Goal: Transaction & Acquisition: Purchase product/service

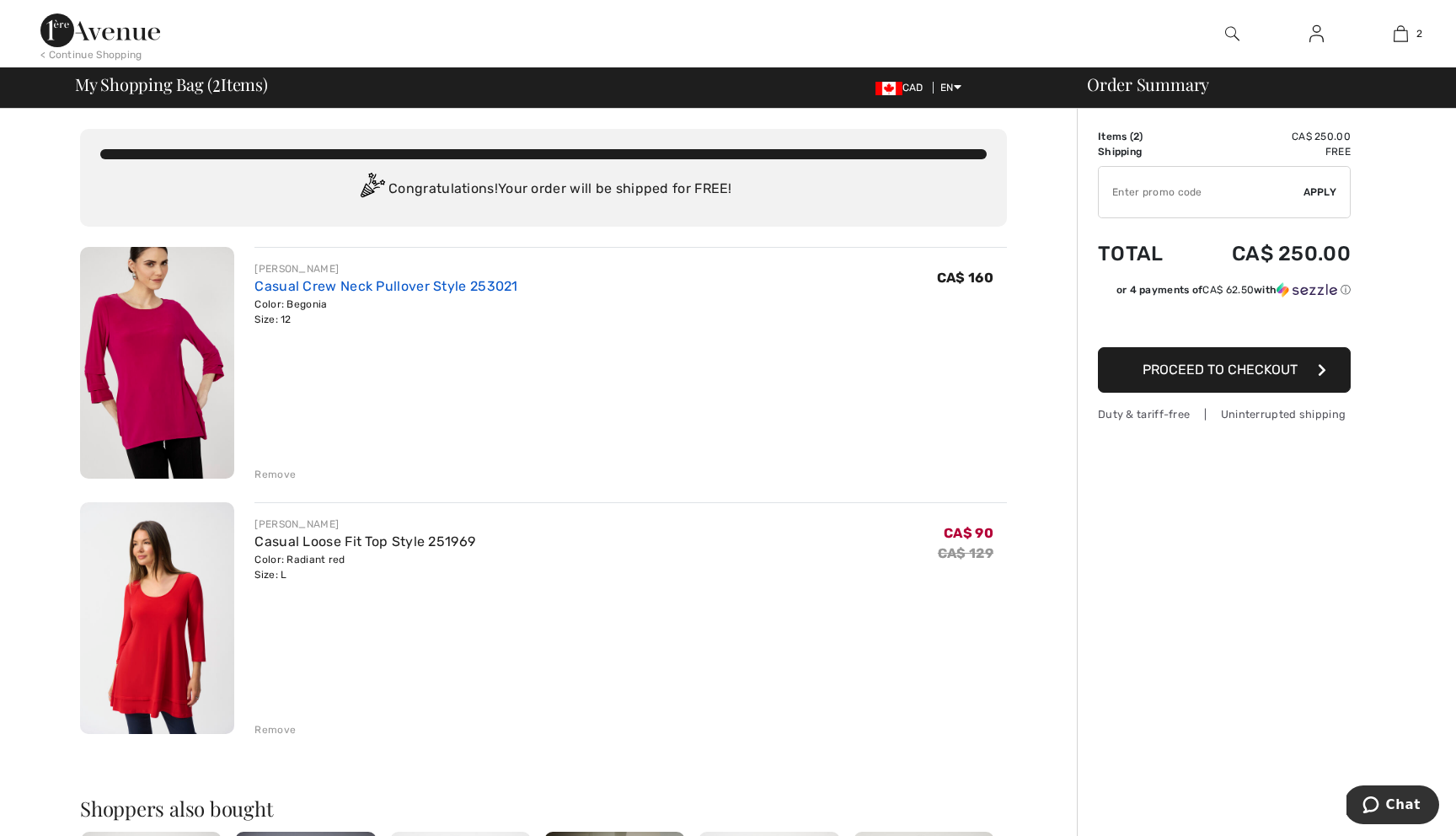
click at [355, 288] on link "Casual Crew Neck Pullover Style 253021" at bounding box center [385, 286] width 263 height 16
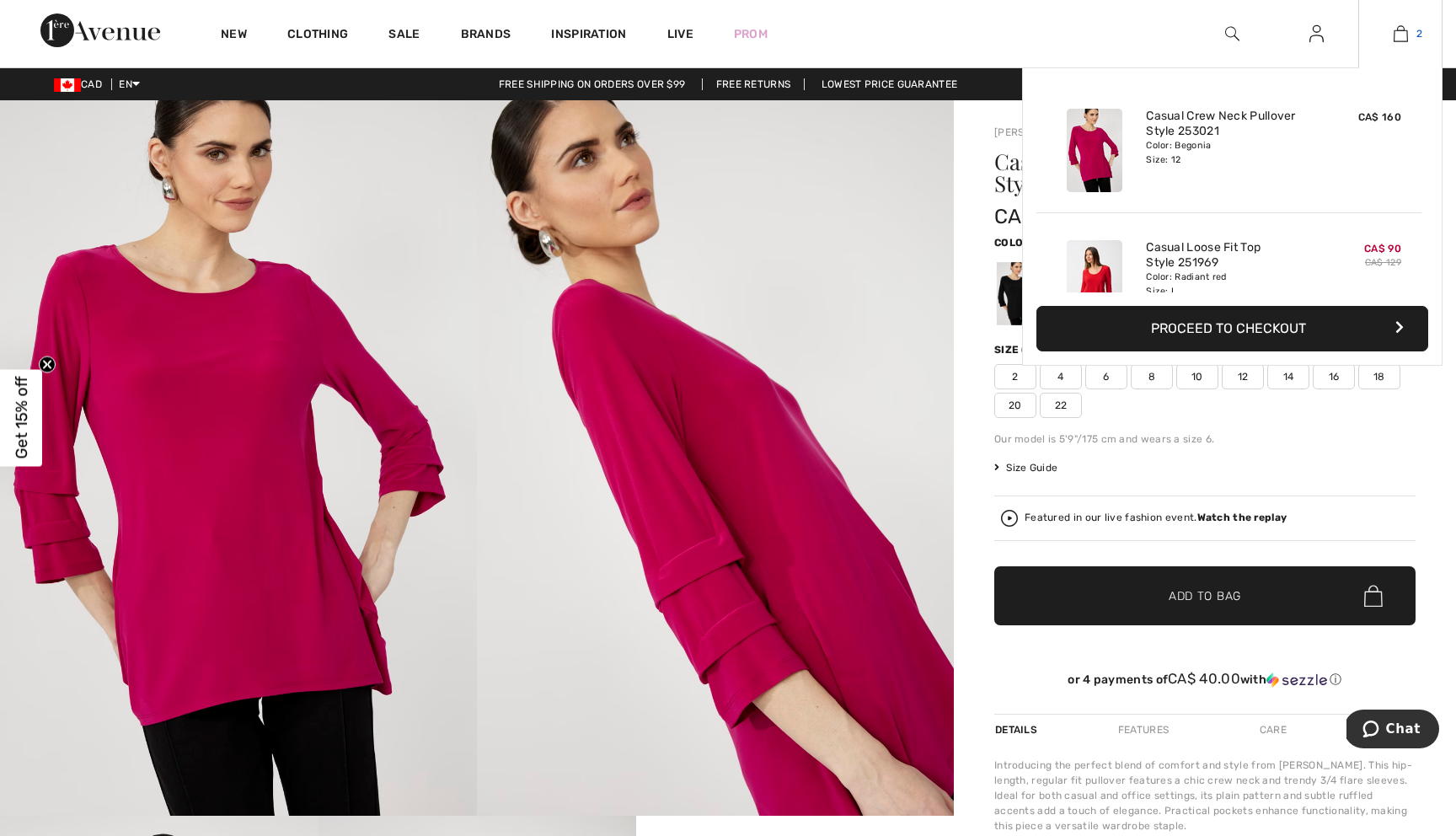
click at [1404, 38] on img at bounding box center [1401, 33] width 14 height 20
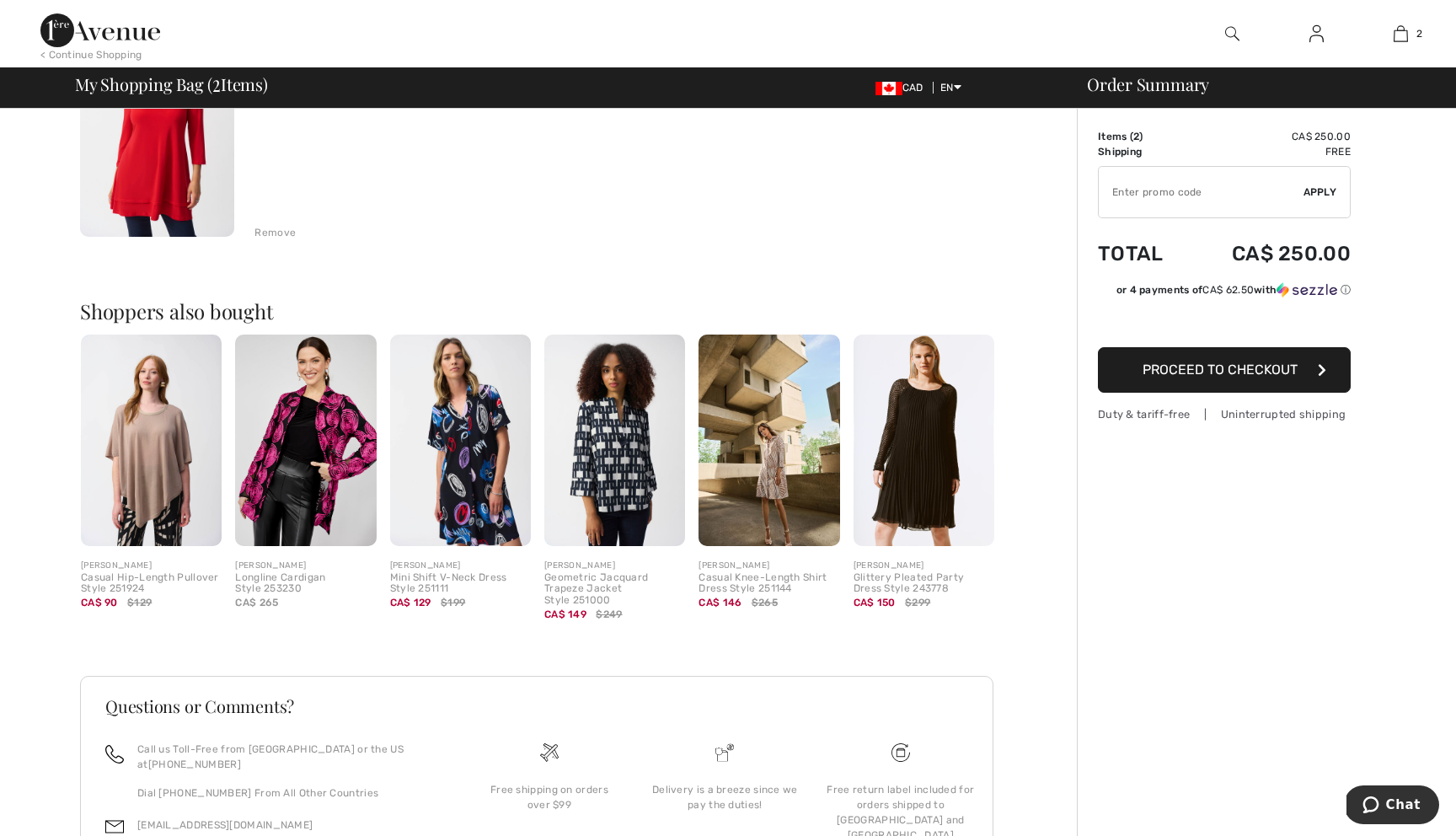
scroll to position [500, 0]
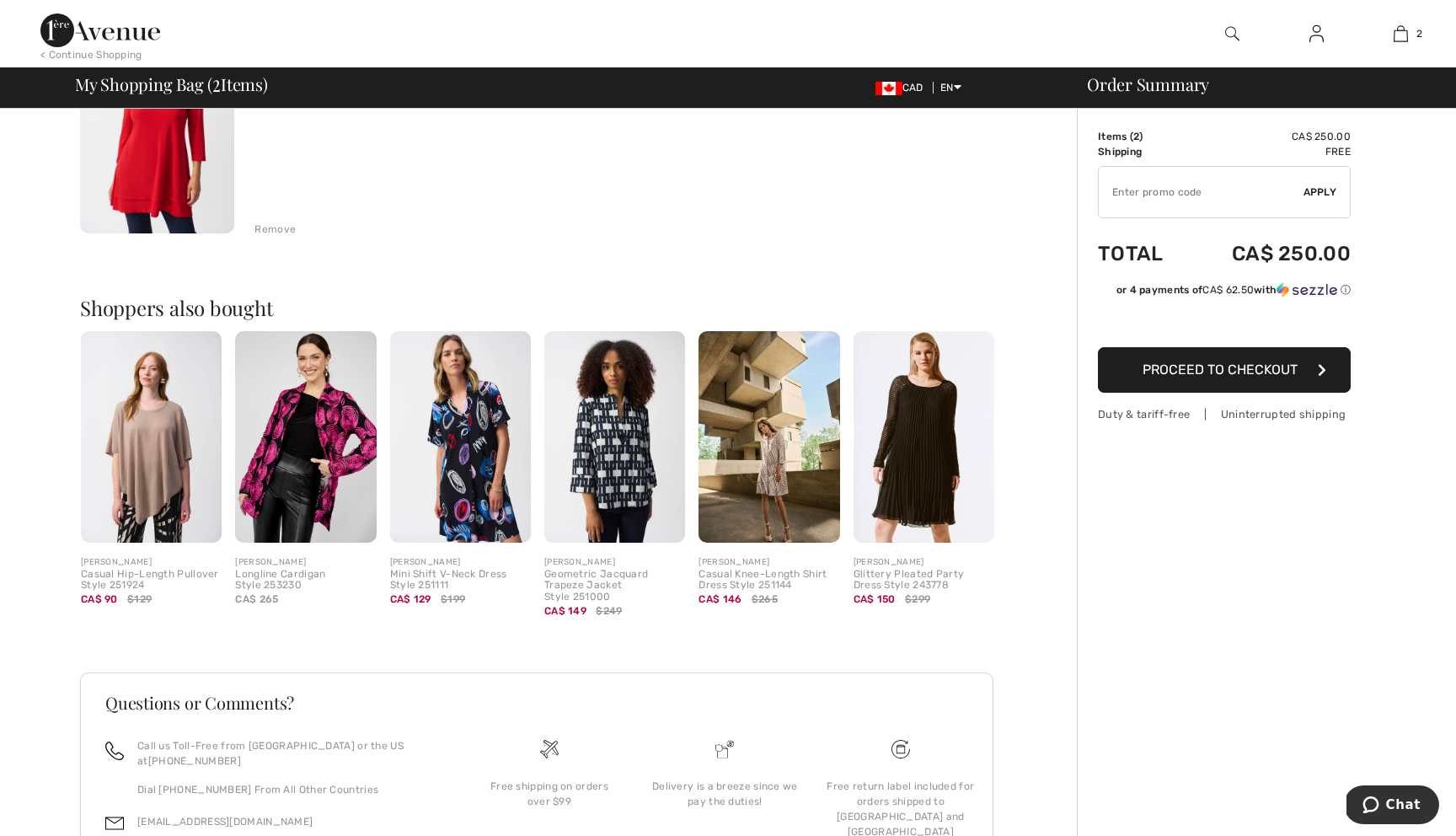
click at [299, 583] on div "Longline Cardigan Style 253230" at bounding box center [305, 580] width 141 height 24
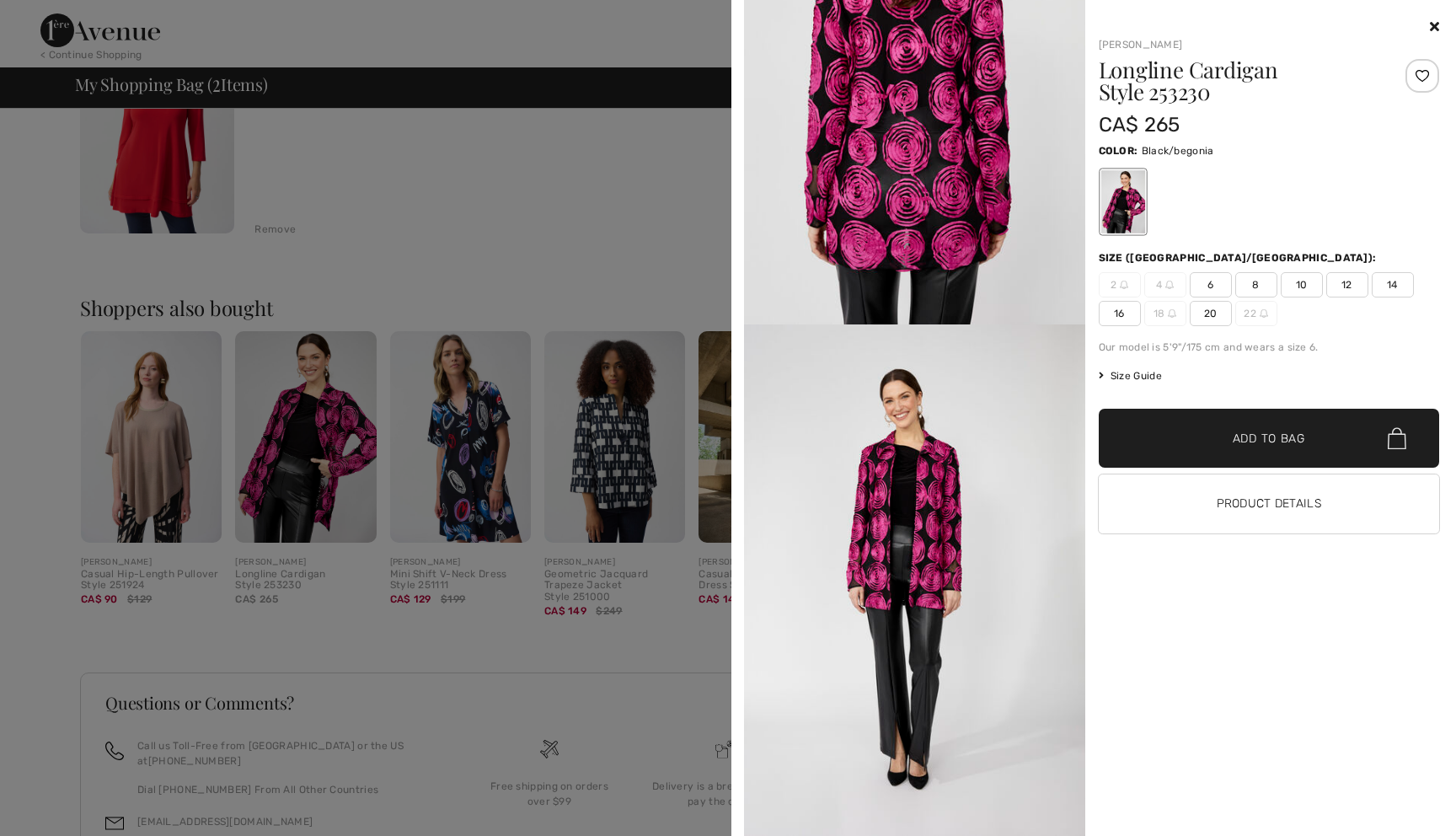
scroll to position [601, 0]
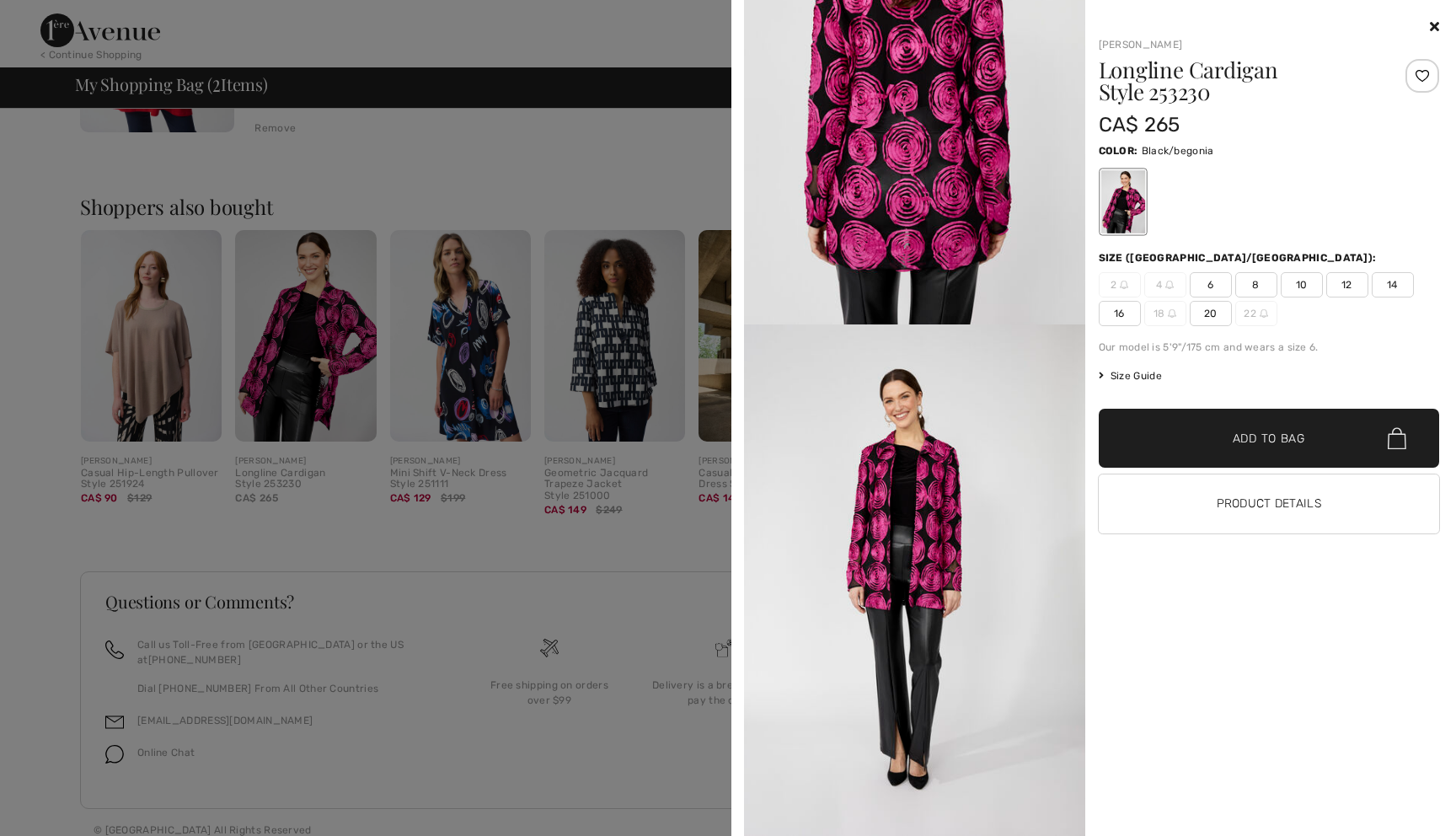
click at [638, 673] on div at bounding box center [728, 418] width 1456 height 836
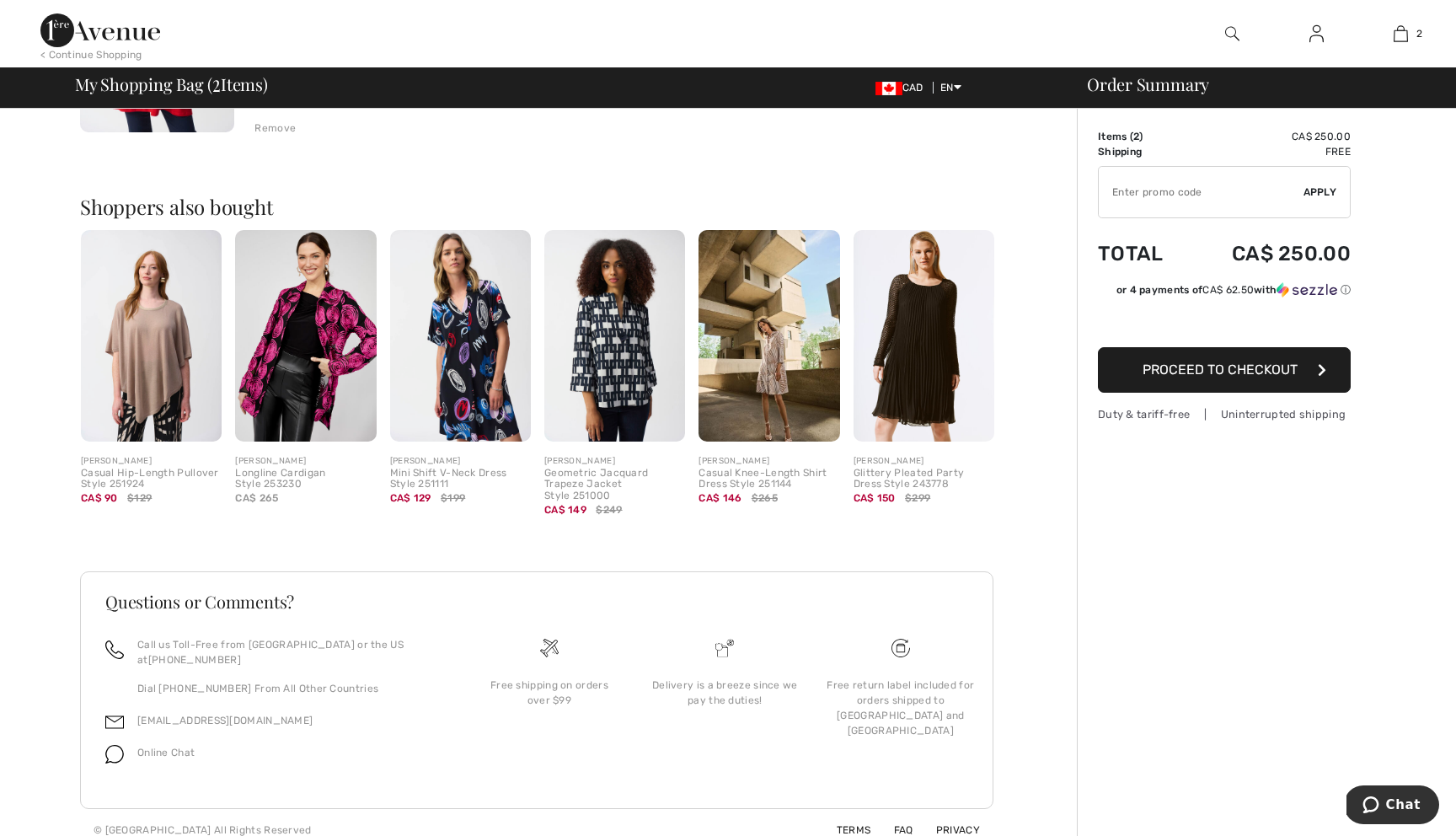
click at [602, 475] on div "Geometric Jacquard Trapeze Jacket Style 251000" at bounding box center [615, 484] width 141 height 34
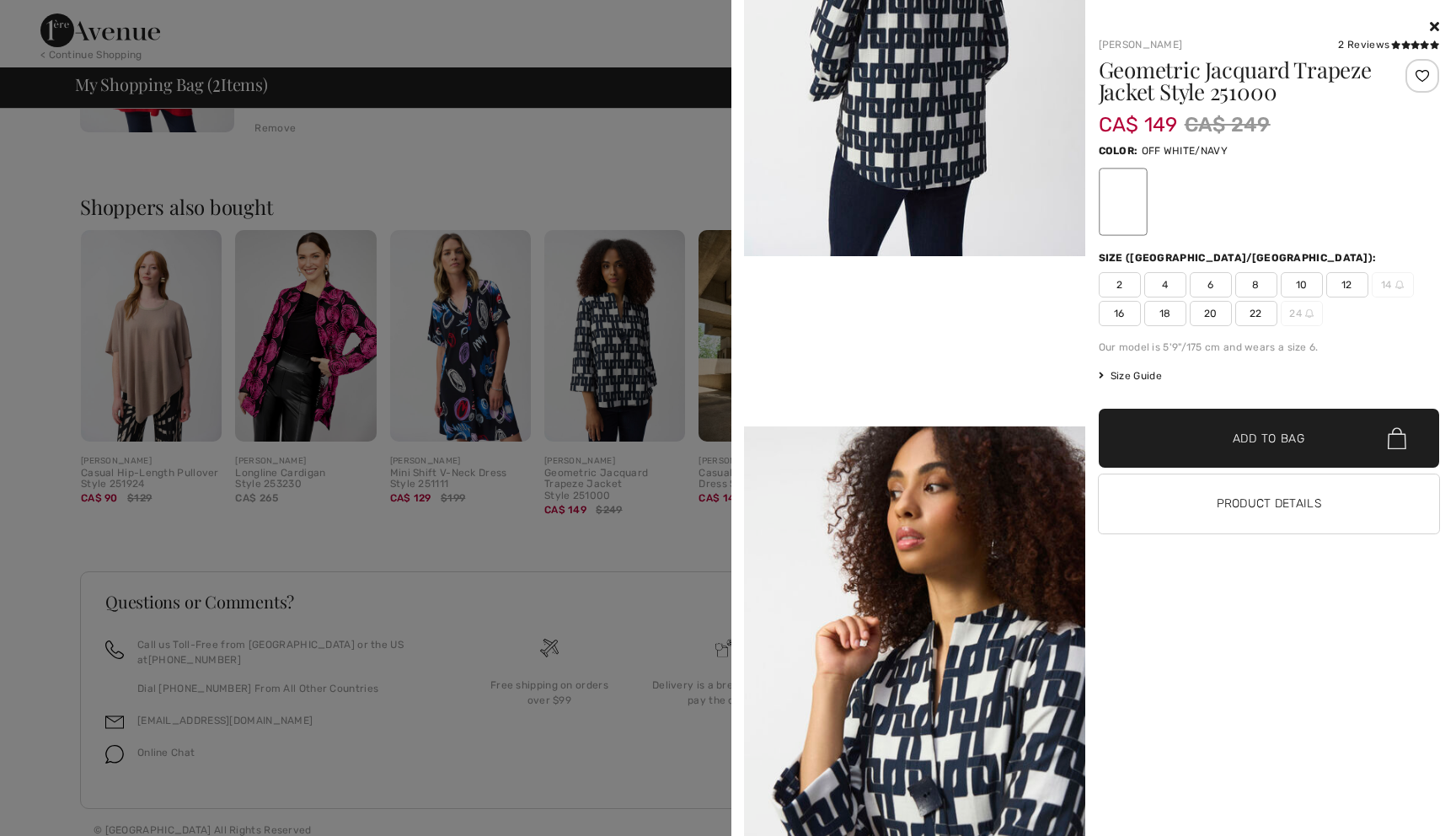
scroll to position [766, 0]
